Goal: Navigation & Orientation: Find specific page/section

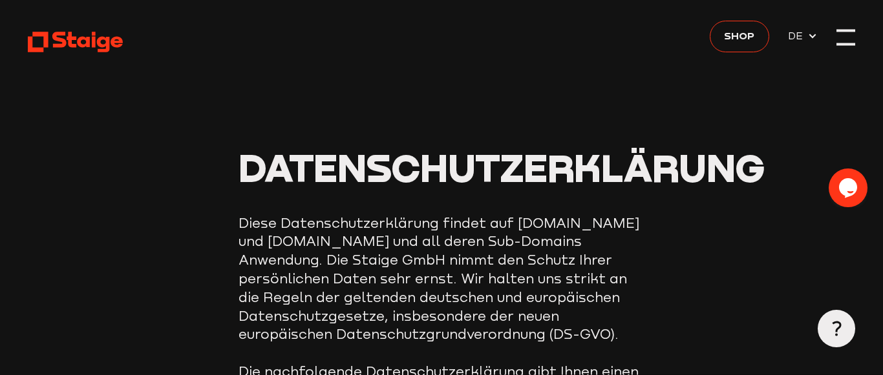
click at [847, 40] on div at bounding box center [845, 37] width 19 height 19
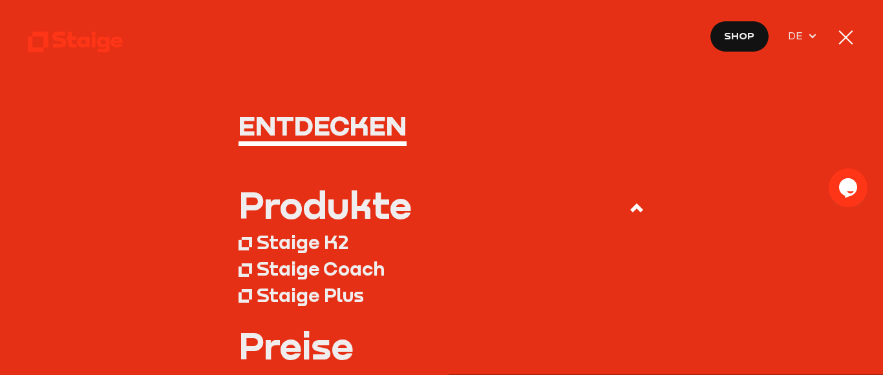
click at [91, 52] on icon at bounding box center [75, 41] width 95 height 23
click at [93, 42] on use at bounding box center [75, 42] width 95 height 21
click at [850, 34] on div at bounding box center [845, 37] width 19 height 19
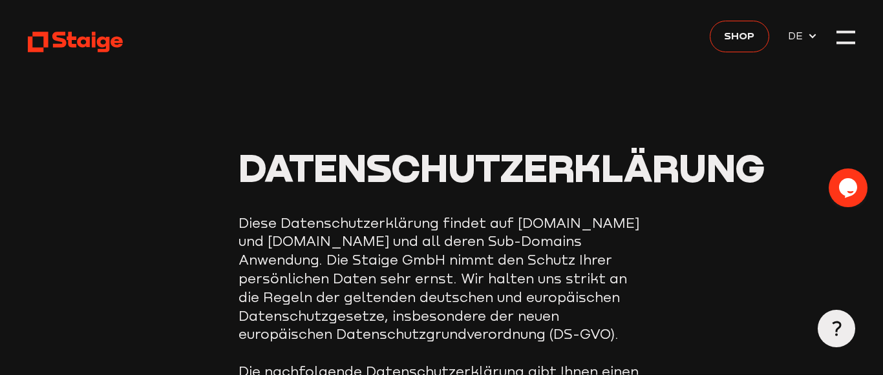
click at [110, 41] on icon at bounding box center [75, 41] width 95 height 23
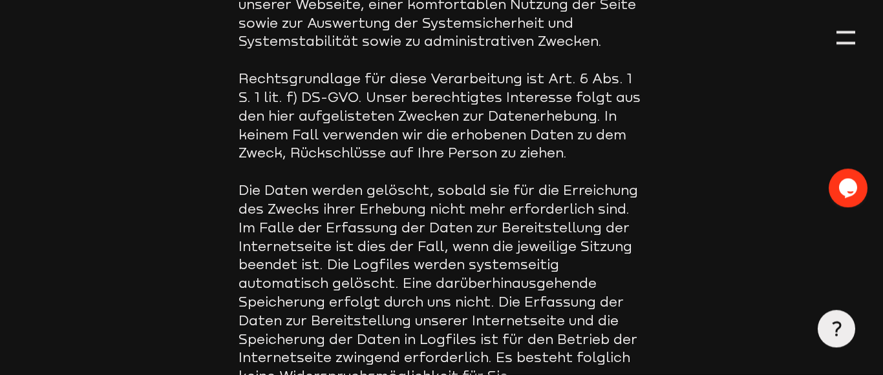
scroll to position [1313, 0]
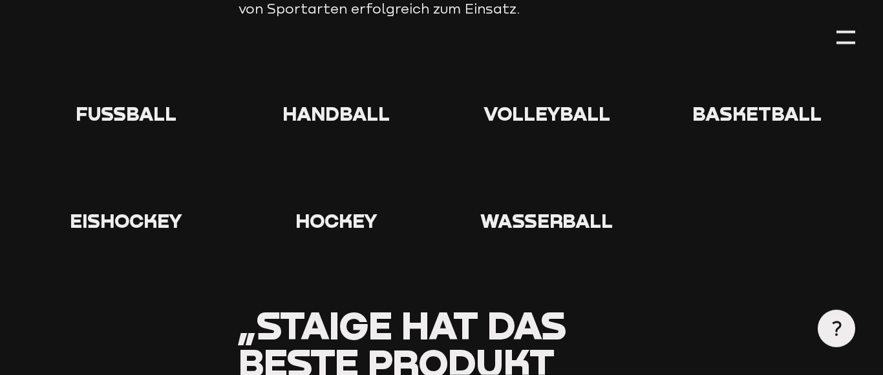
scroll to position [1414, 0]
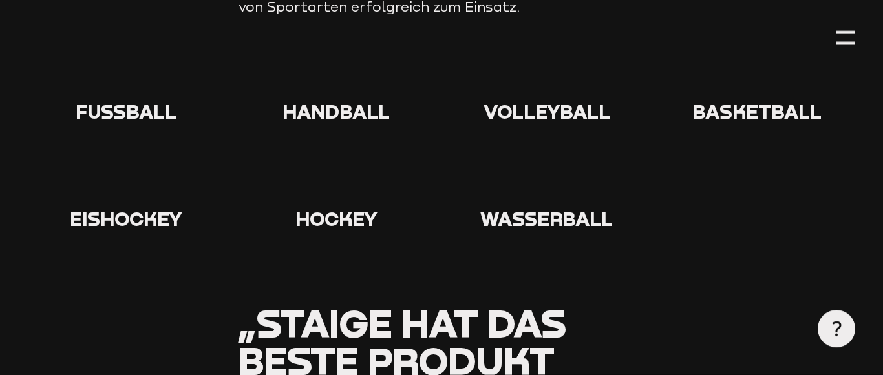
click at [126, 79] on div at bounding box center [126, 77] width 196 height 47
click at [128, 100] on span "Fußball" at bounding box center [126, 111] width 101 height 23
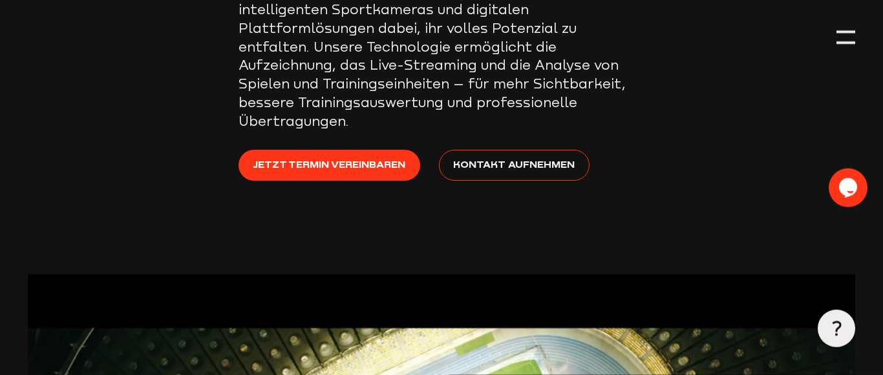
scroll to position [445, 0]
